Goal: Task Accomplishment & Management: Manage account settings

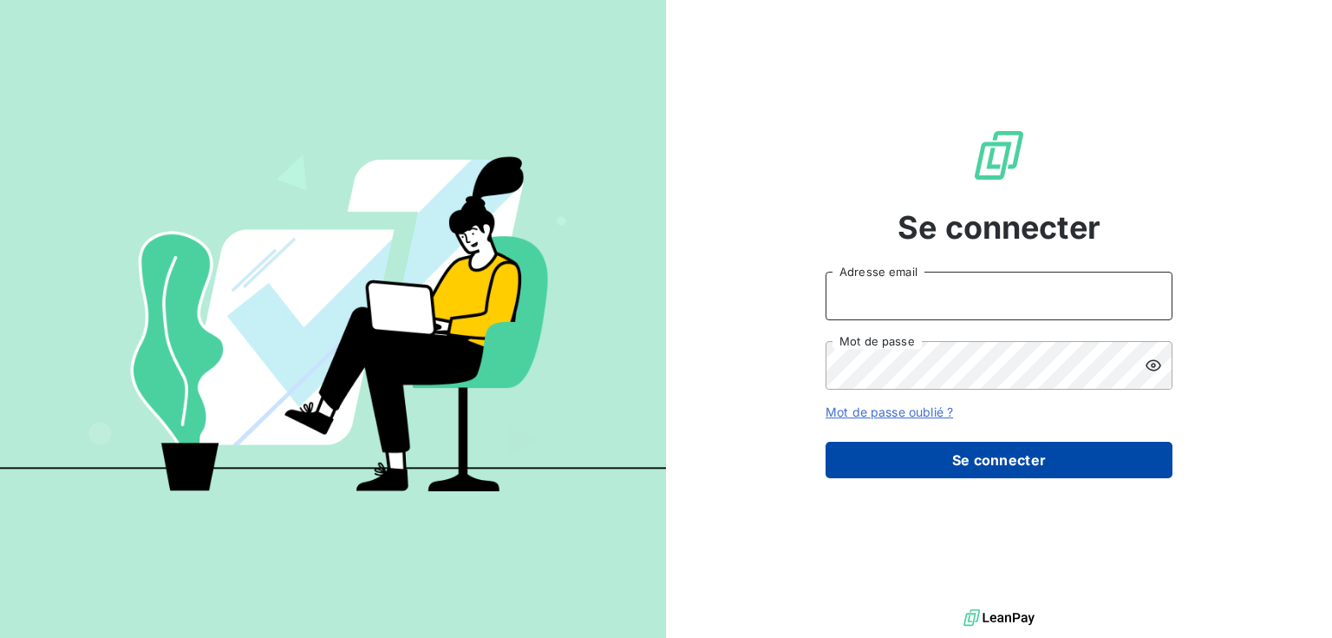
type input "[EMAIL_ADDRESS][PERSON_NAME][PERSON_NAME][DOMAIN_NAME]"
click at [978, 462] on button "Se connecter" at bounding box center [999, 460] width 347 height 36
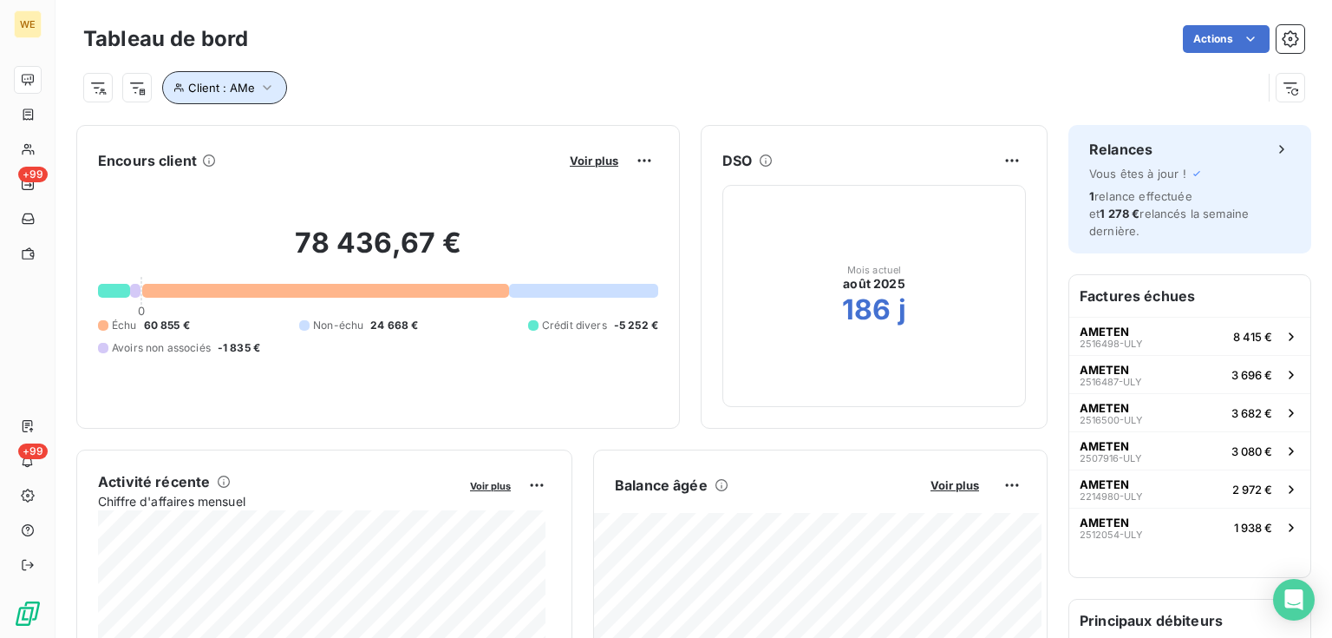
click at [259, 86] on icon "button" at bounding box center [266, 87] width 17 height 17
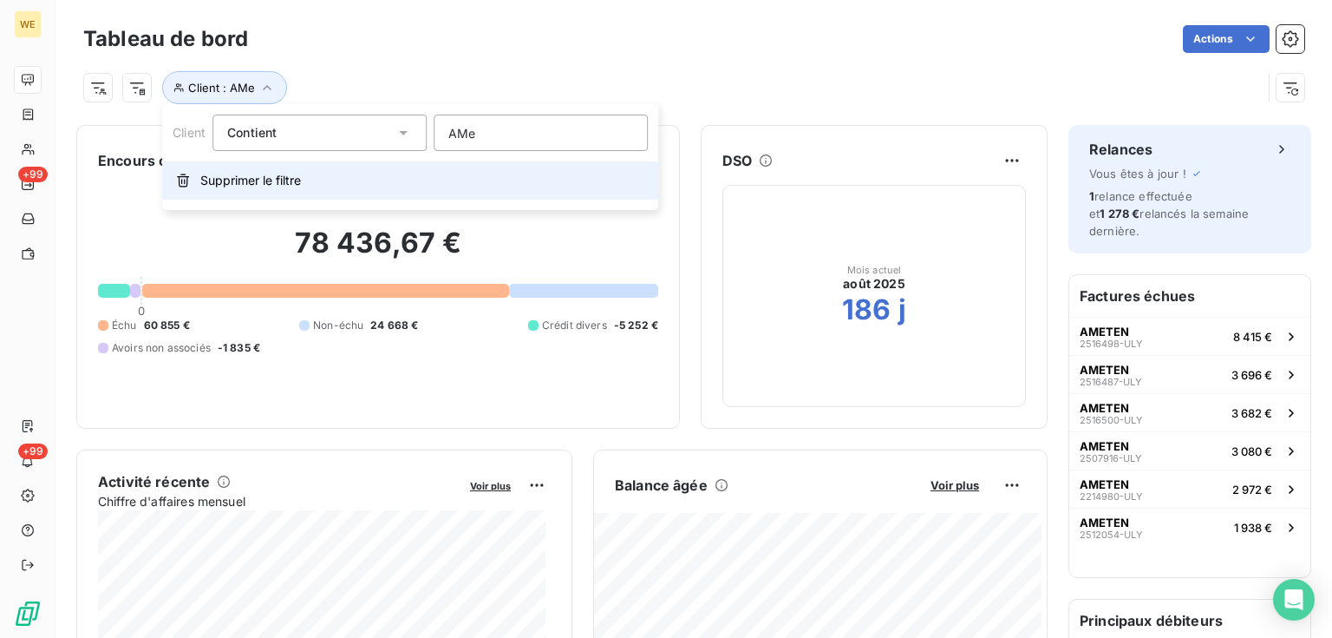
click at [230, 179] on span "Supprimer le filtre" at bounding box center [250, 180] width 101 height 17
